Goal: Communication & Community: Connect with others

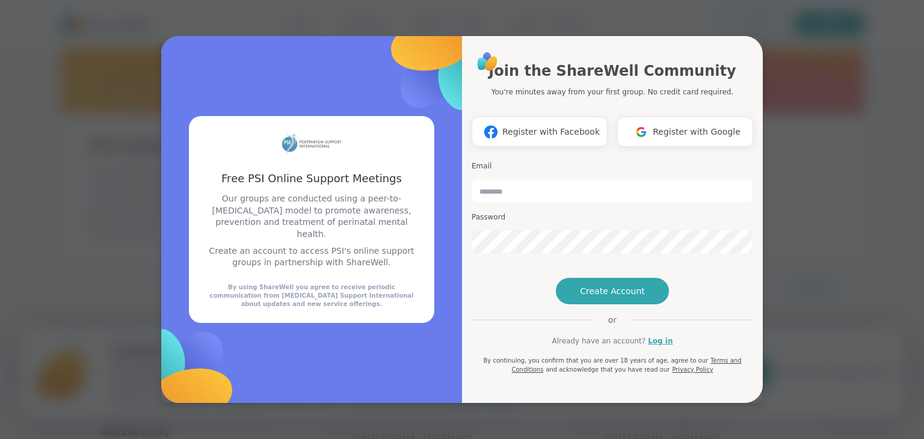
type input "**********"
click at [500, 268] on div "**********" at bounding box center [613, 213] width 282 height 324
click at [600, 297] on span "Create Account" at bounding box center [612, 291] width 65 height 12
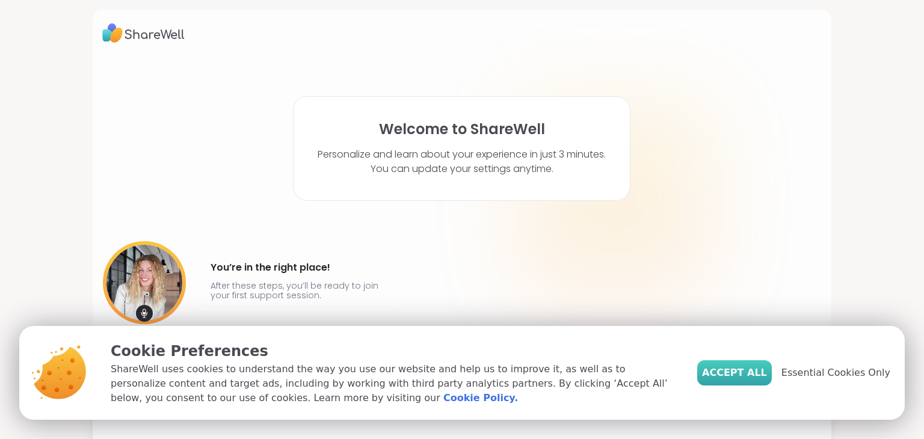
click at [752, 376] on span "Accept All" at bounding box center [734, 373] width 65 height 14
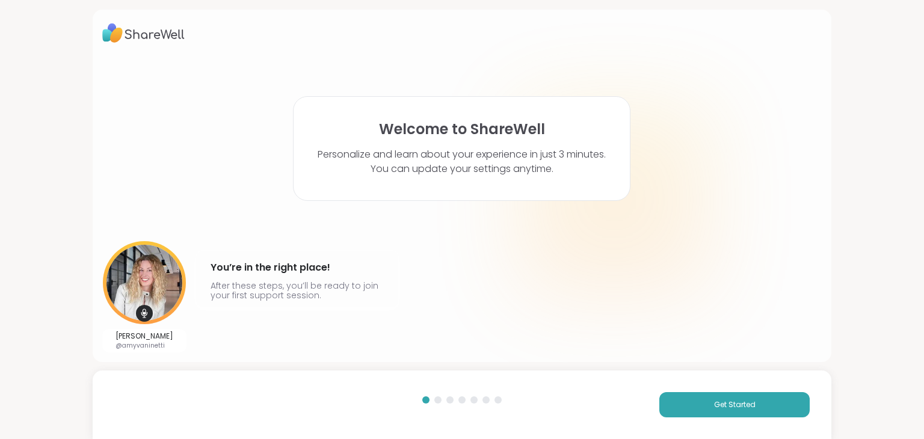
click at [734, 419] on div "Get Started" at bounding box center [463, 405] width 740 height 69
click at [729, 408] on span "Get Started" at bounding box center [735, 405] width 42 height 11
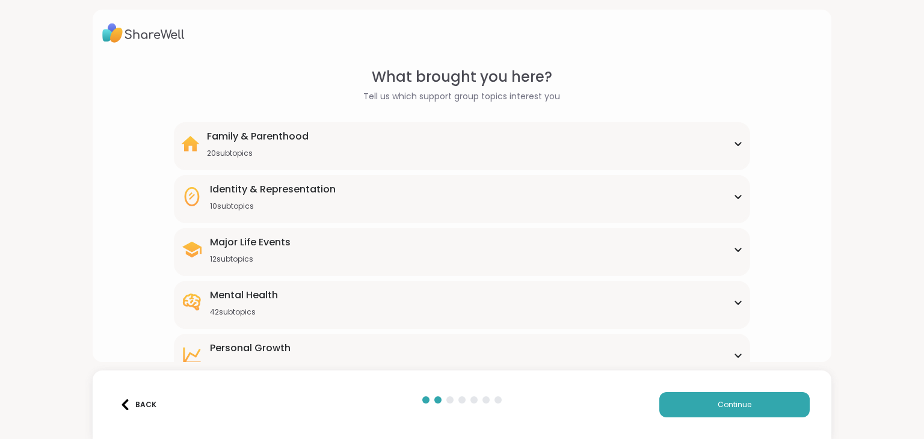
click at [409, 152] on div "Family & Parenthood 20 subtopics" at bounding box center [461, 143] width 561 height 29
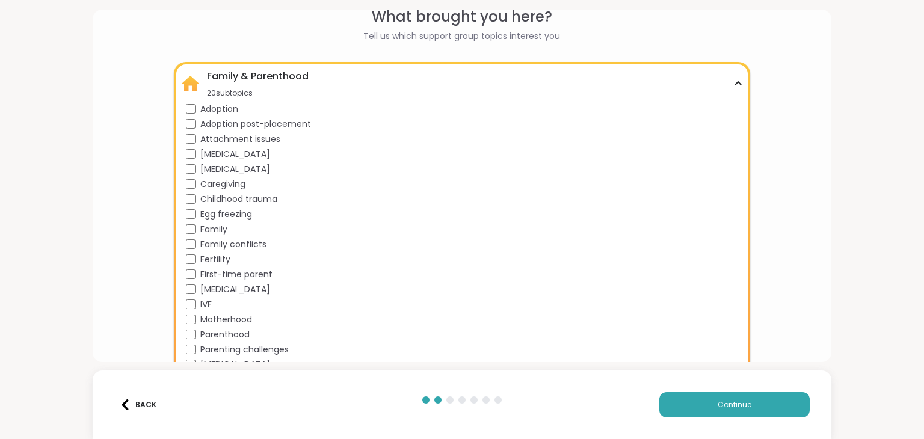
scroll to position [120, 0]
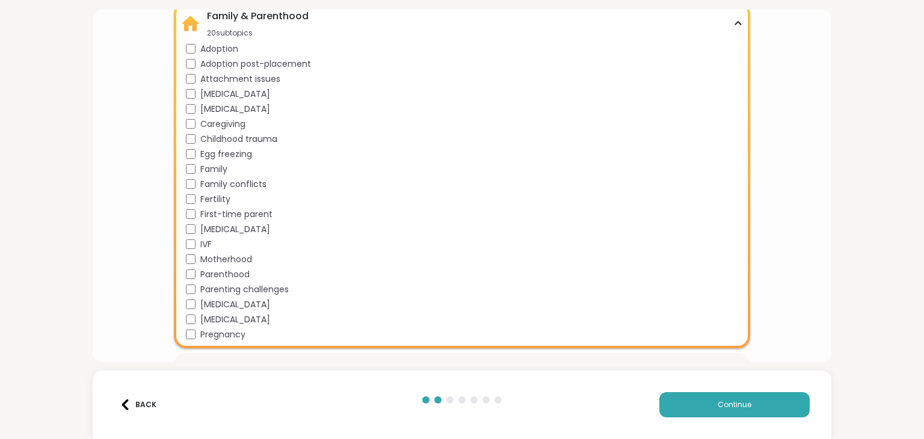
click at [223, 333] on span "Pregnancy" at bounding box center [222, 335] width 45 height 13
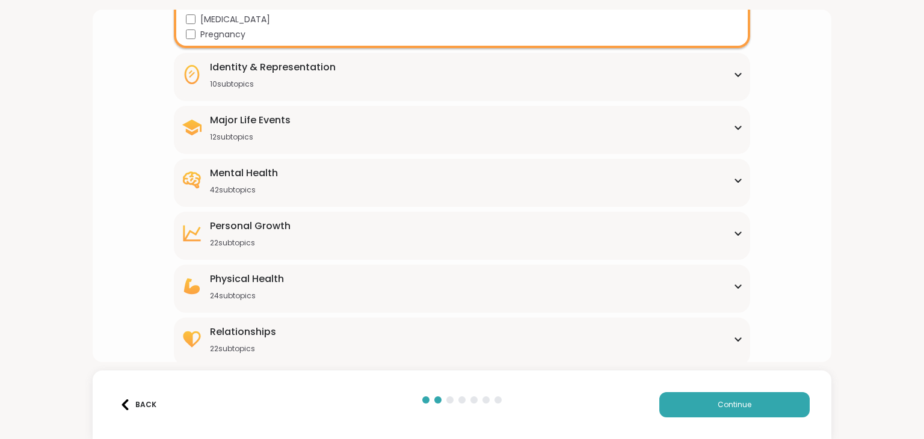
scroll to position [421, 0]
click at [286, 134] on div "12 subtopics" at bounding box center [250, 137] width 81 height 10
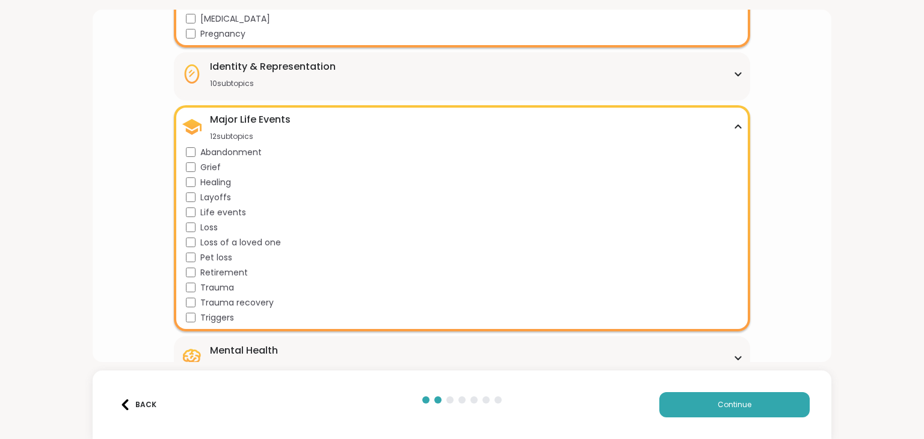
click at [207, 166] on span "Grief" at bounding box center [210, 167] width 20 height 13
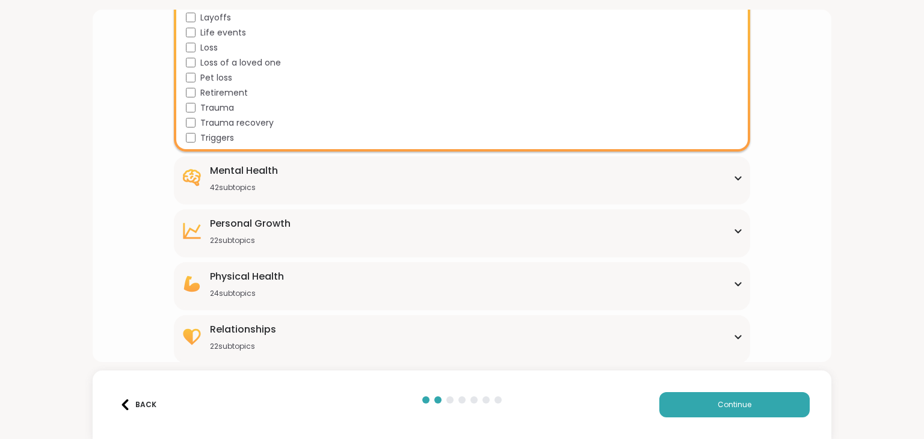
scroll to position [602, 0]
click at [273, 191] on div "42 subtopics" at bounding box center [244, 187] width 68 height 10
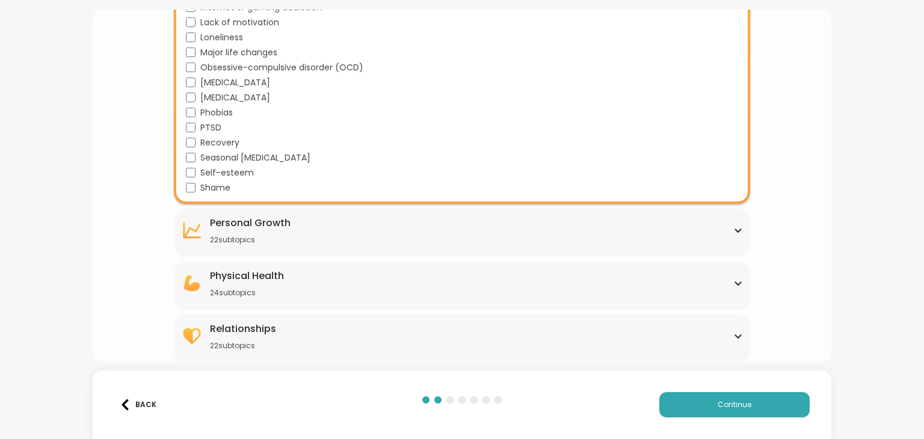
scroll to position [1204, 0]
click at [762, 407] on button "Continue" at bounding box center [735, 404] width 150 height 25
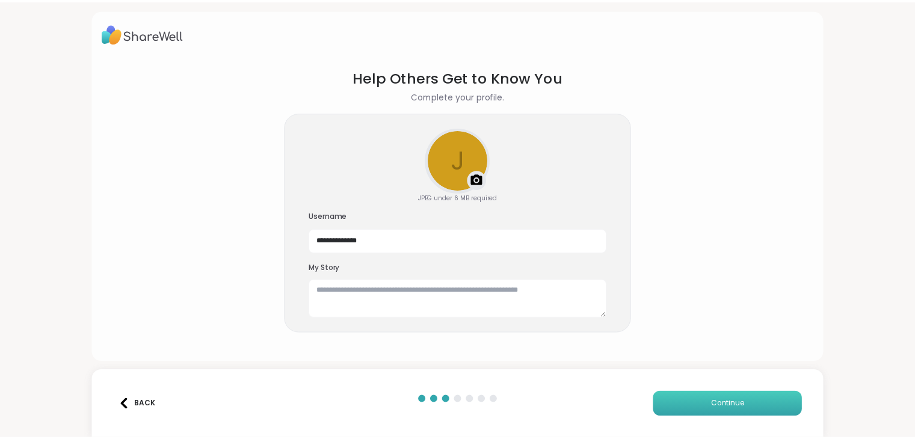
scroll to position [0, 0]
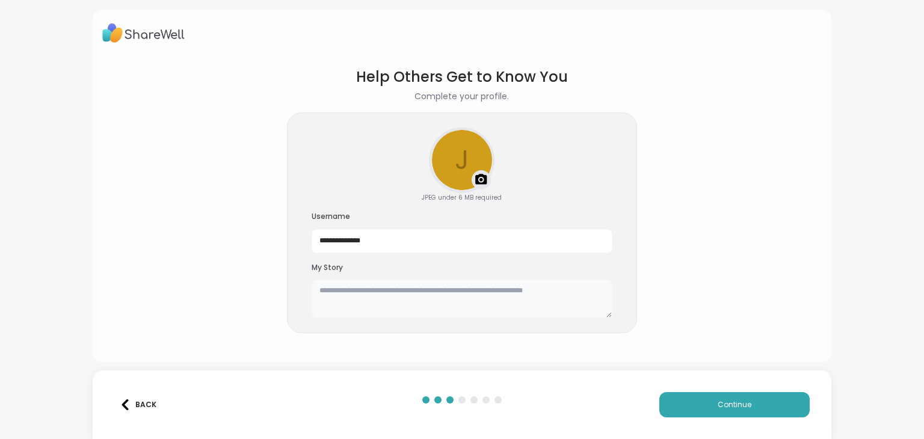
click at [410, 294] on textarea at bounding box center [462, 299] width 301 height 39
type textarea "*"
click at [711, 392] on button "Continue" at bounding box center [735, 404] width 150 height 25
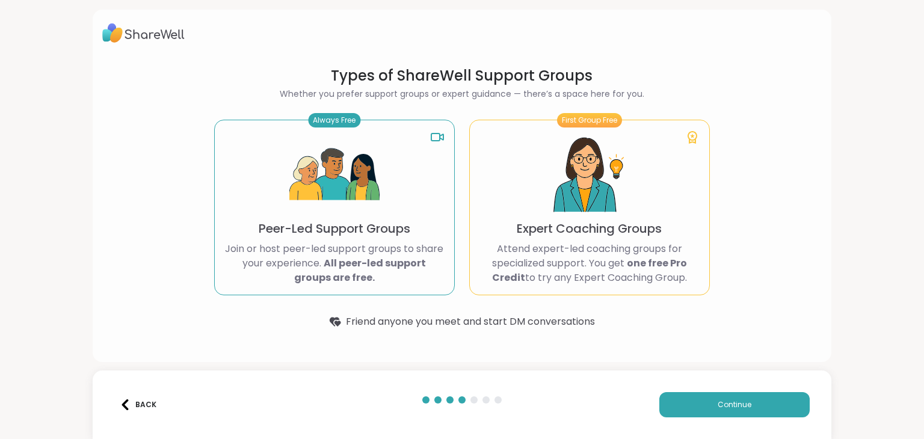
click at [351, 256] on b "All peer-led support groups are free." at bounding box center [360, 270] width 132 height 28
click at [700, 405] on button "Continue" at bounding box center [735, 404] width 150 height 25
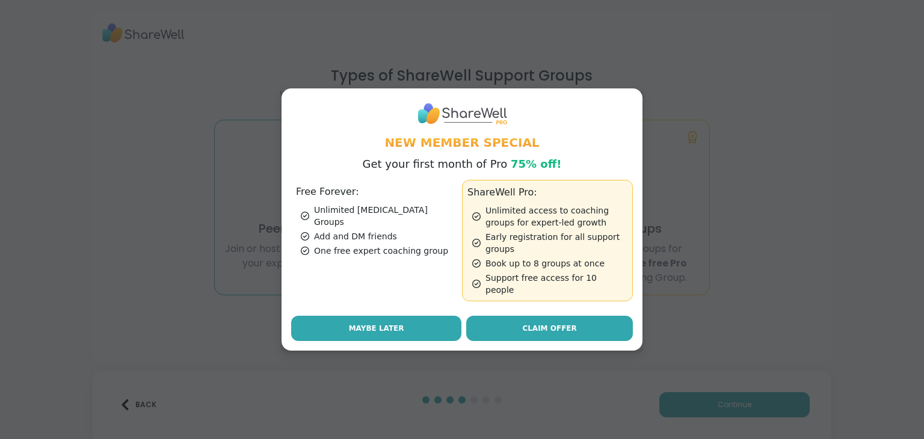
click at [377, 323] on span "Maybe Later" at bounding box center [376, 328] width 55 height 11
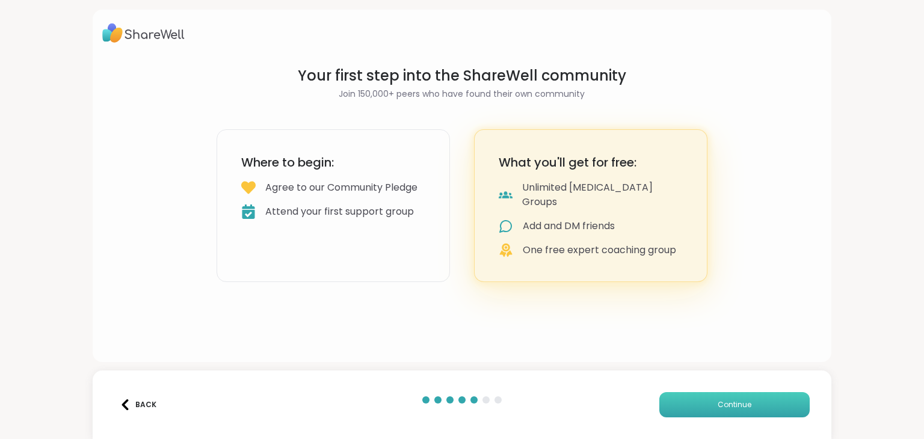
click at [718, 407] on span "Continue" at bounding box center [735, 405] width 34 height 11
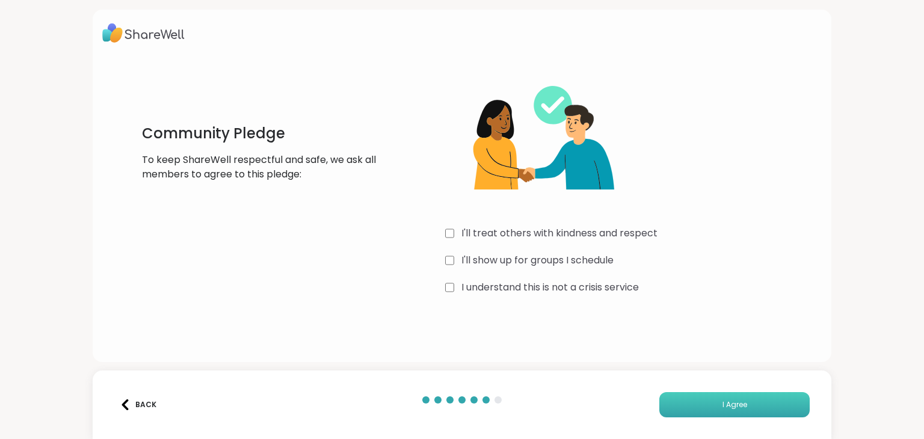
click at [710, 400] on button "I Agree" at bounding box center [735, 404] width 150 height 25
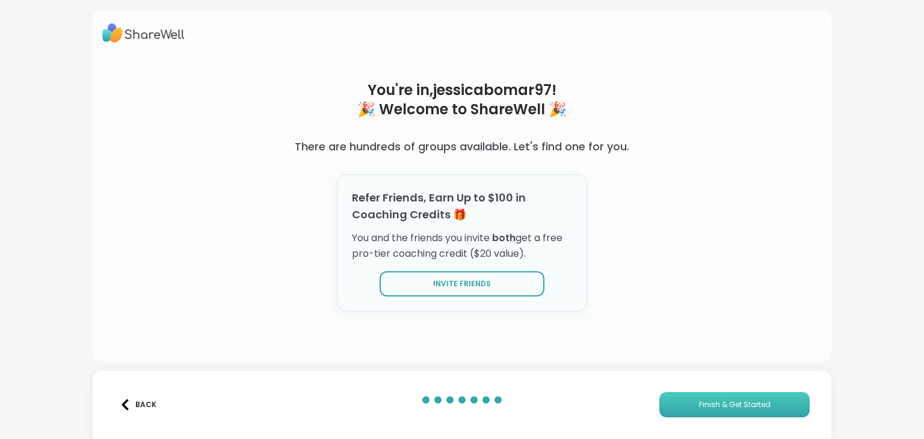
click at [710, 403] on span "Finish & Get Started" at bounding box center [735, 405] width 72 height 11
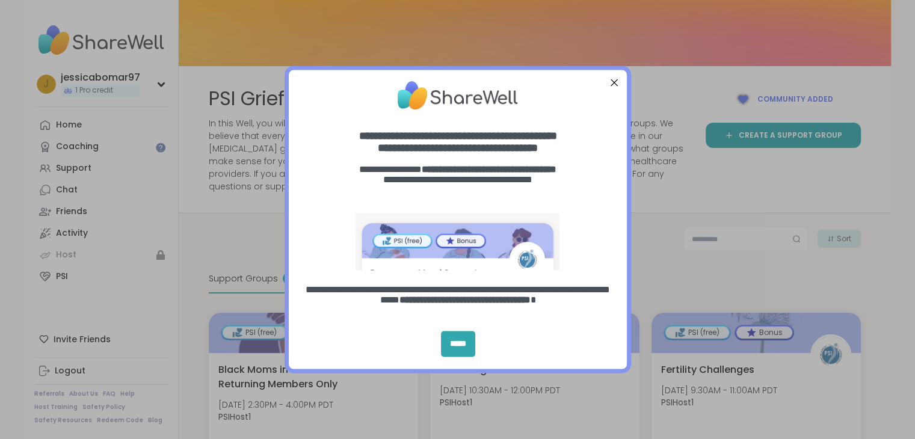
click at [614, 82] on div "Close Step" at bounding box center [614, 83] width 16 height 16
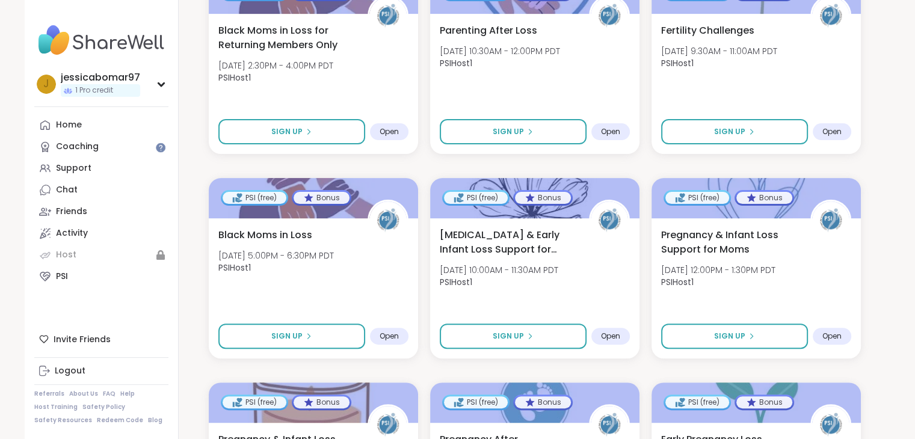
scroll to position [361, 0]
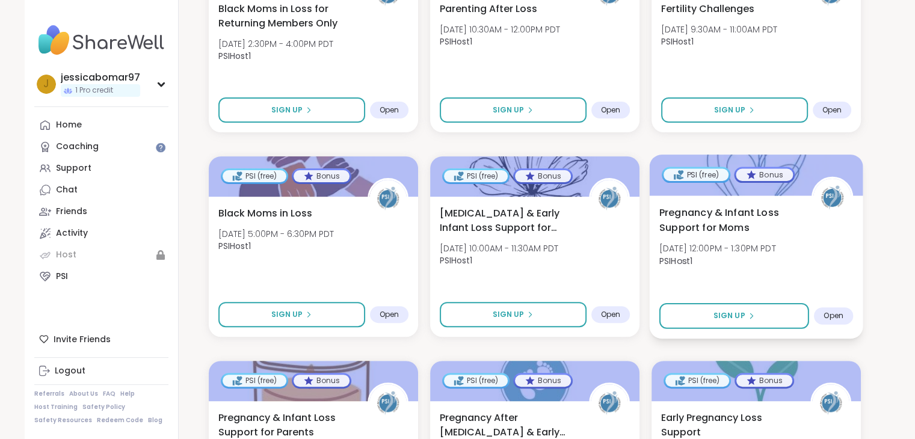
click at [836, 318] on span "Open" at bounding box center [834, 316] width 20 height 10
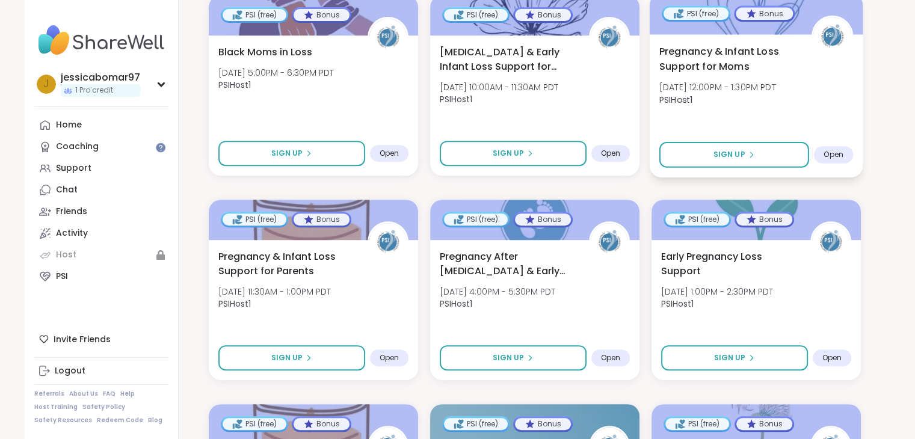
scroll to position [542, 0]
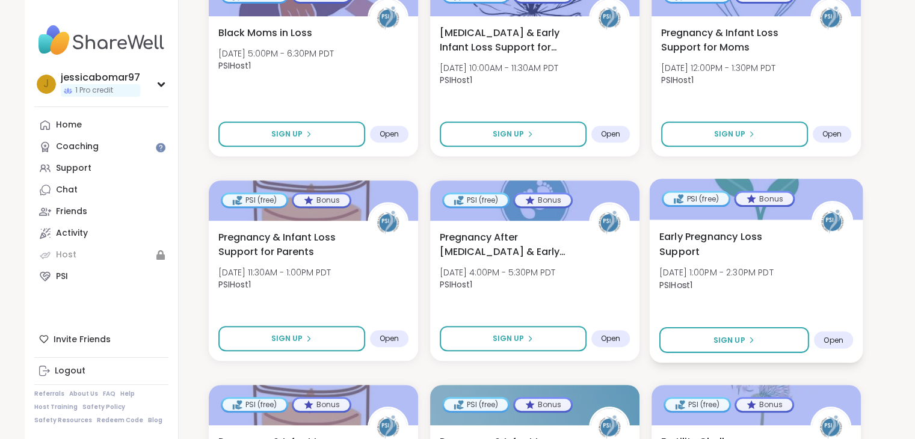
click at [844, 340] on div "Open" at bounding box center [833, 340] width 39 height 17
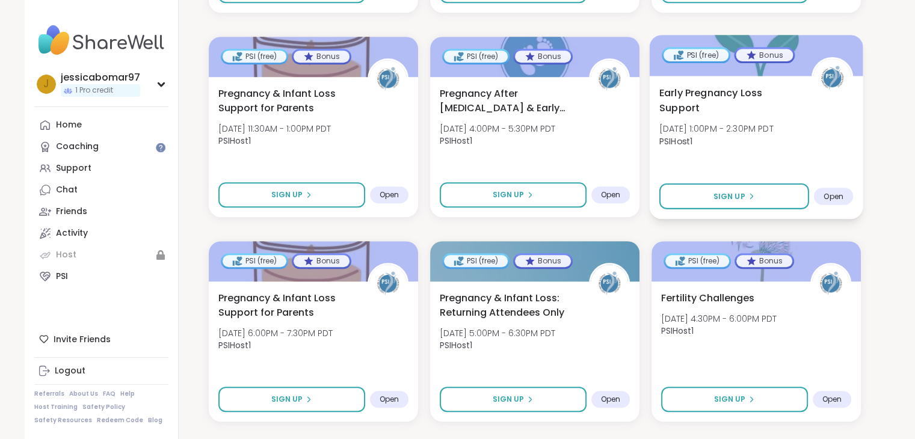
scroll to position [722, 0]
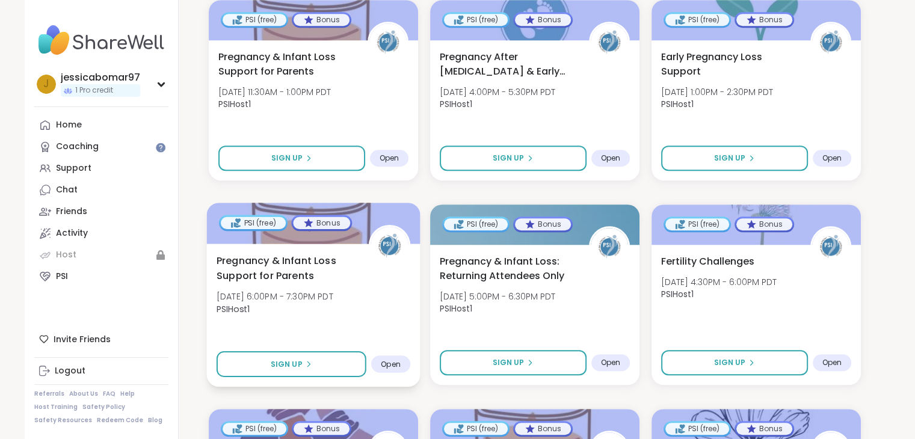
click at [261, 261] on span "Pregnancy & Infant Loss Support for Parents" at bounding box center [285, 267] width 139 height 29
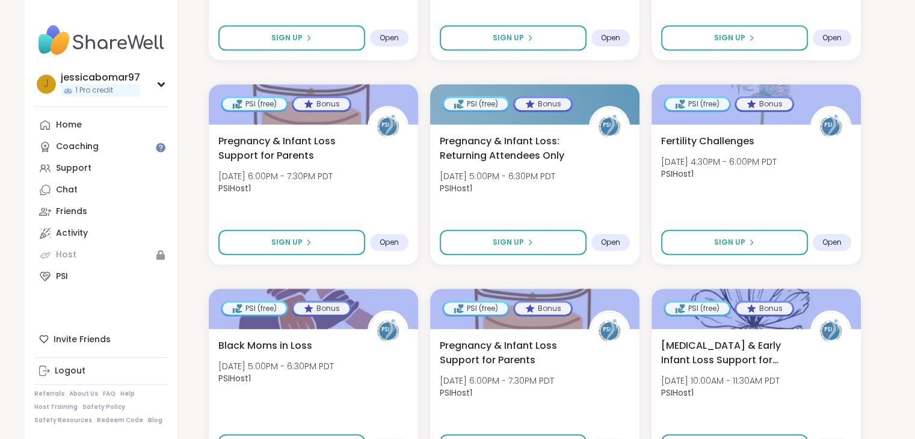
scroll to position [903, 0]
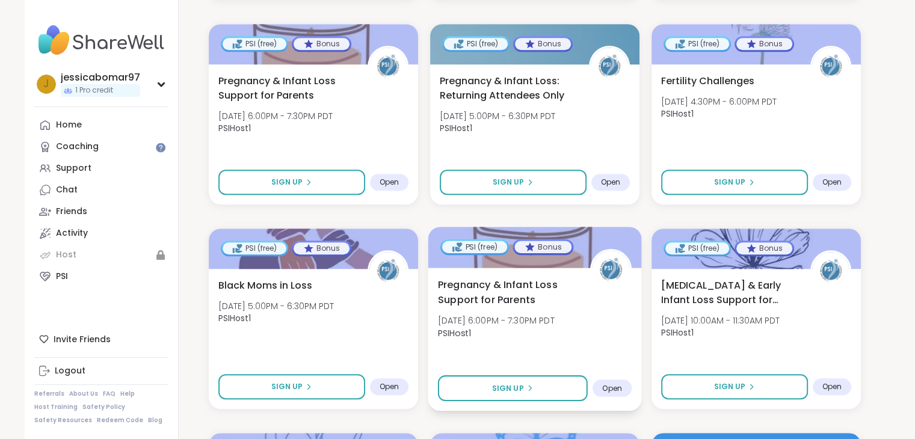
click at [472, 289] on span "Pregnancy & Infant Loss Support for Parents" at bounding box center [506, 291] width 139 height 29
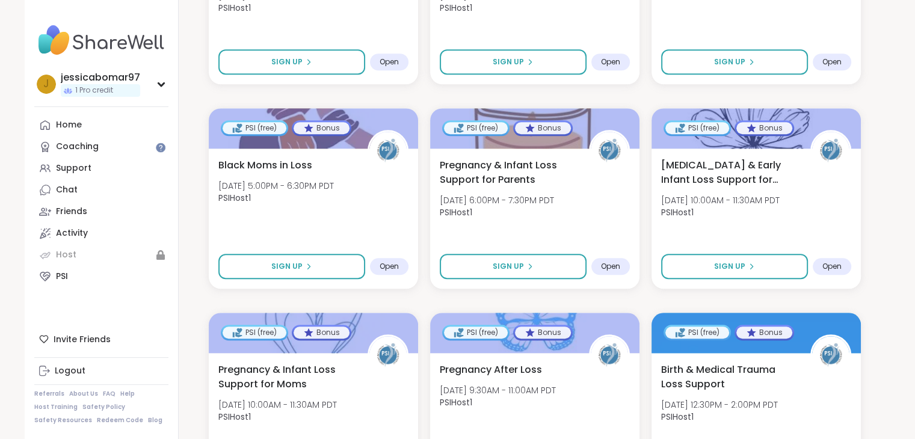
scroll to position [1083, 0]
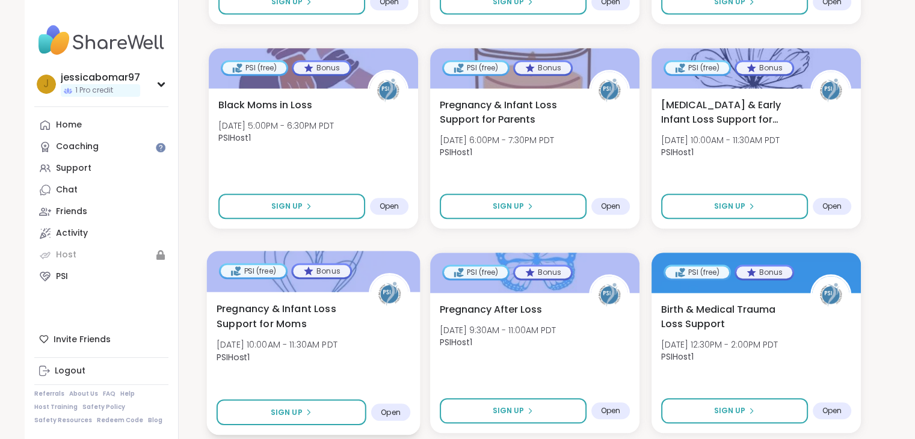
click at [219, 307] on span "Pregnancy & Infant Loss Support for Moms" at bounding box center [285, 315] width 139 height 29
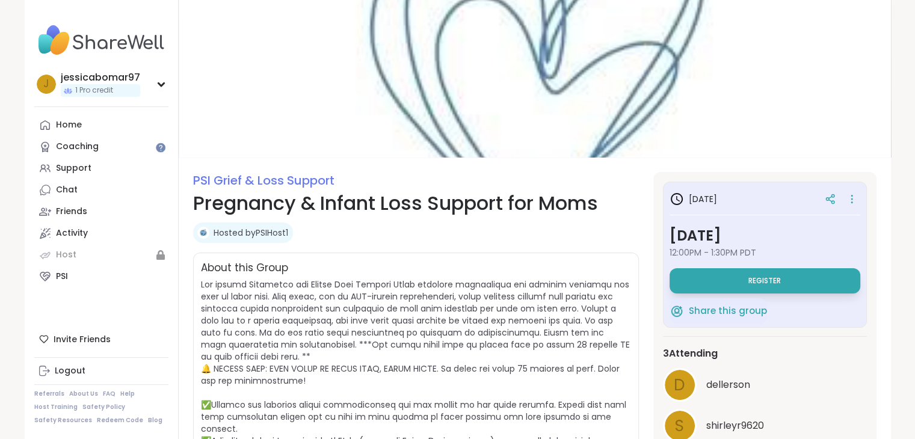
scroll to position [60, 0]
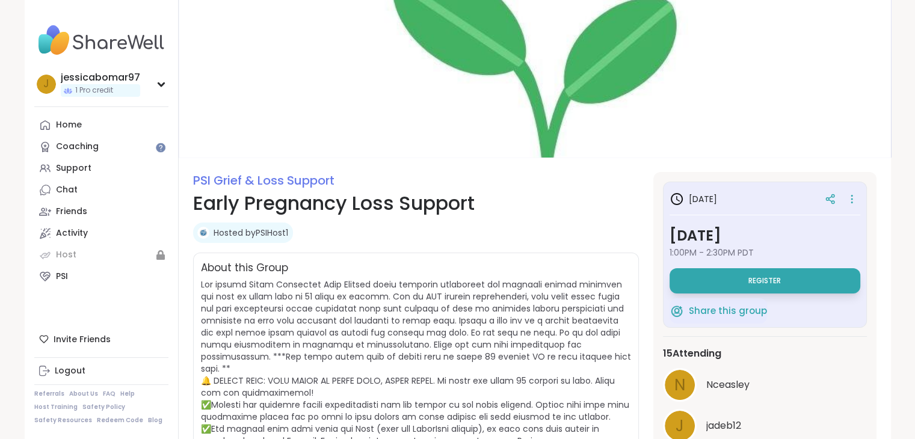
scroll to position [60, 0]
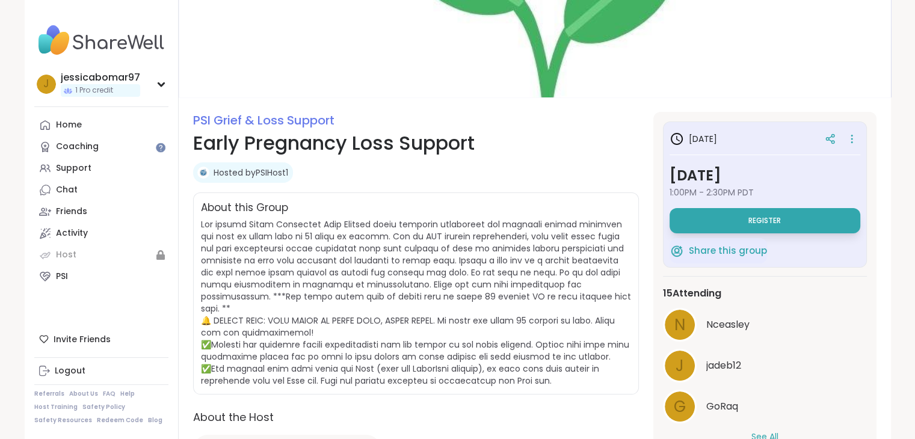
click at [563, 285] on span at bounding box center [416, 302] width 430 height 168
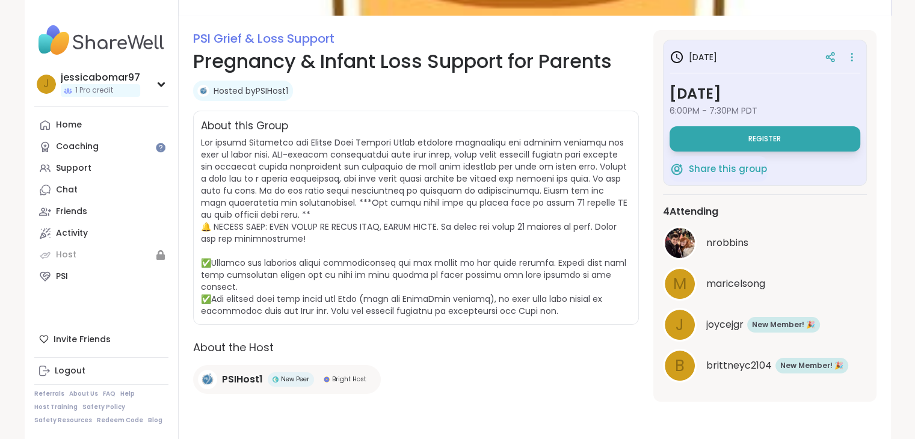
scroll to position [82, 0]
